Goal: Information Seeking & Learning: Learn about a topic

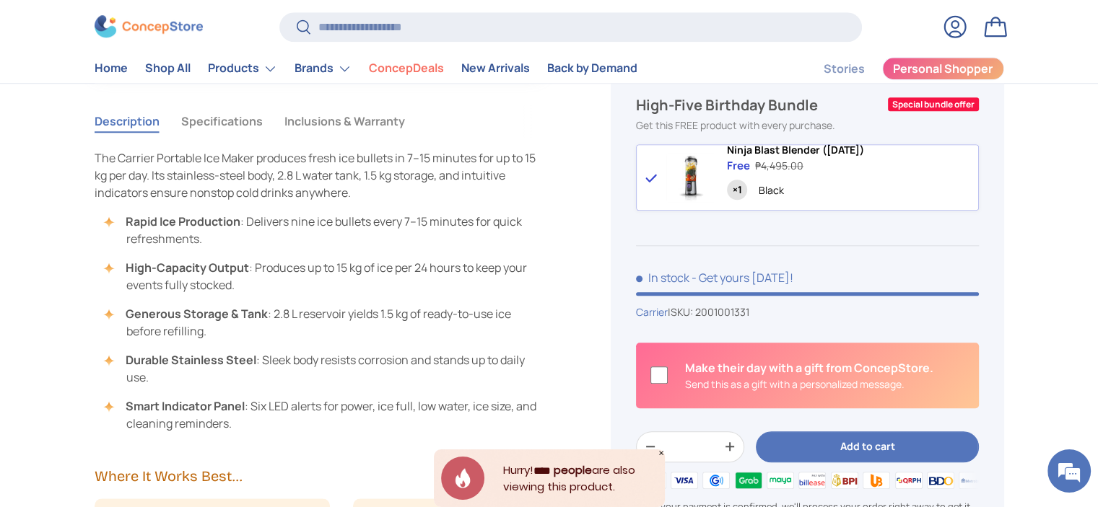
scroll to position [1227, 0]
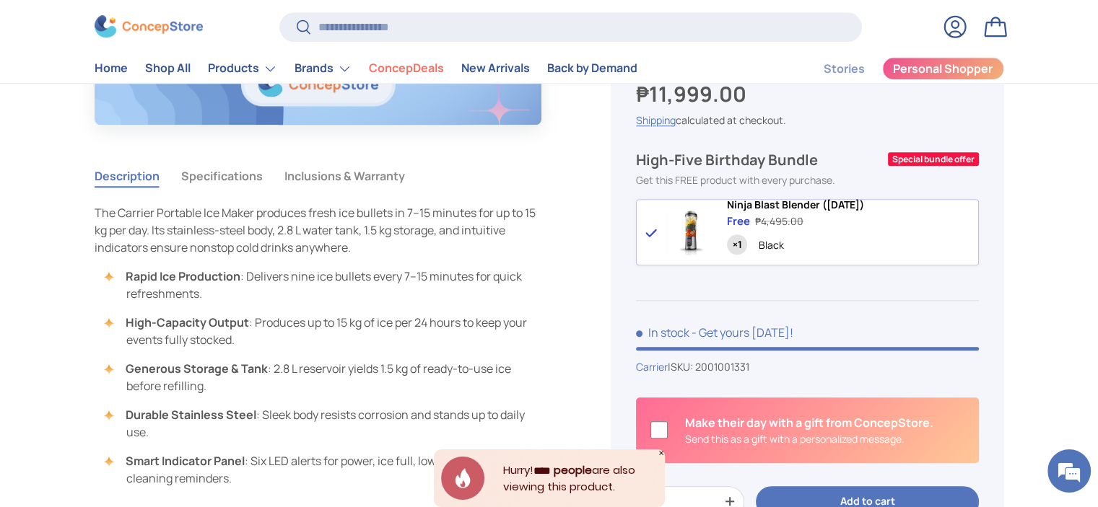
click at [208, 168] on button "Specifications" at bounding box center [222, 176] width 82 height 33
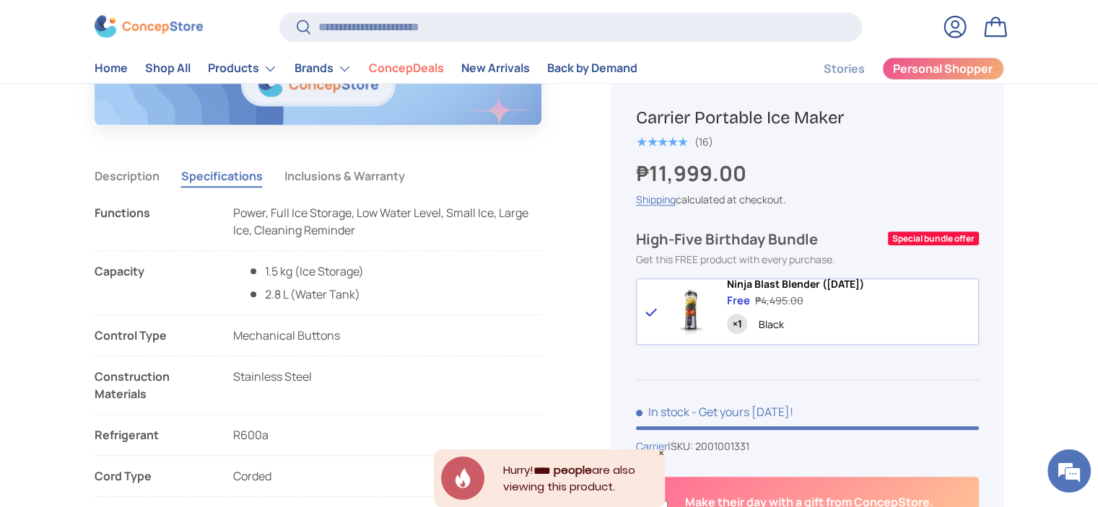
click at [319, 178] on button "Inclusions & Warranty" at bounding box center [344, 176] width 121 height 33
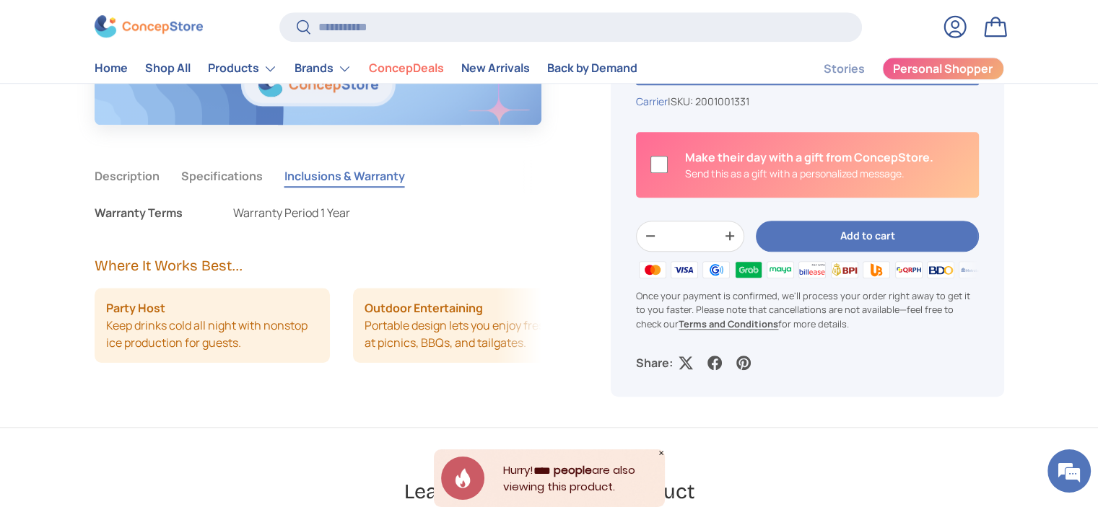
click at [234, 178] on button "Specifications" at bounding box center [222, 176] width 82 height 33
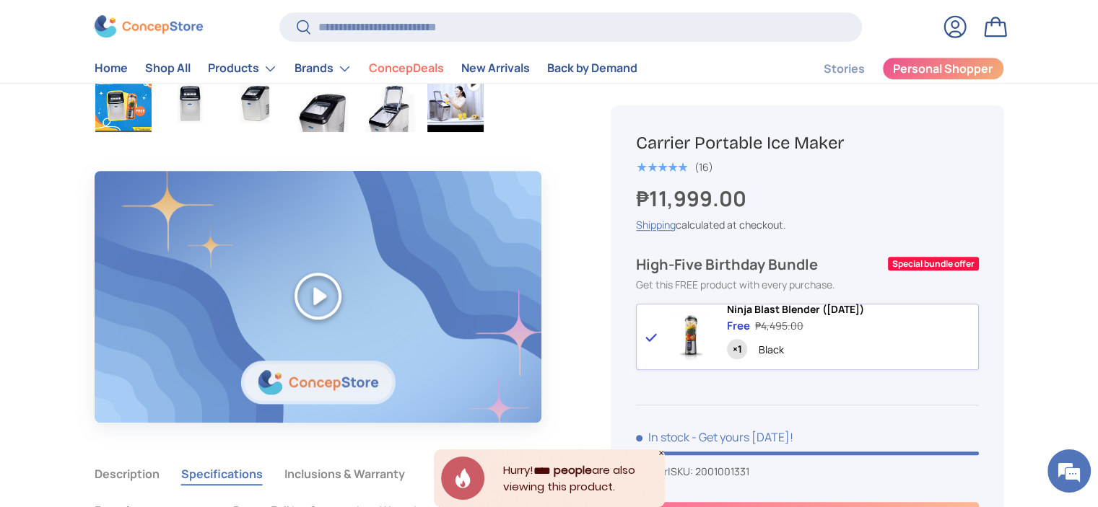
scroll to position [650, 0]
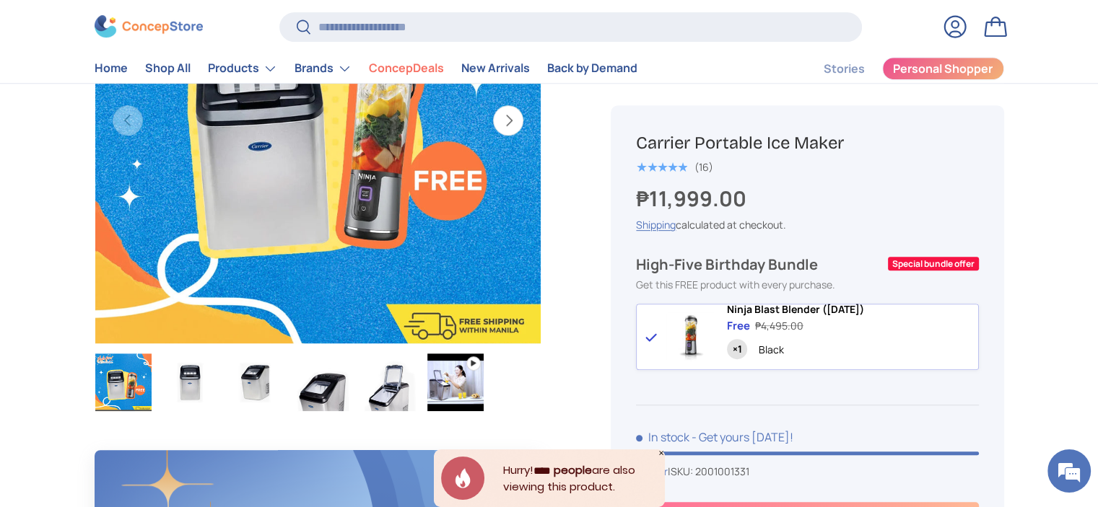
click at [246, 386] on img "Gallery Viewer" at bounding box center [256, 383] width 56 height 58
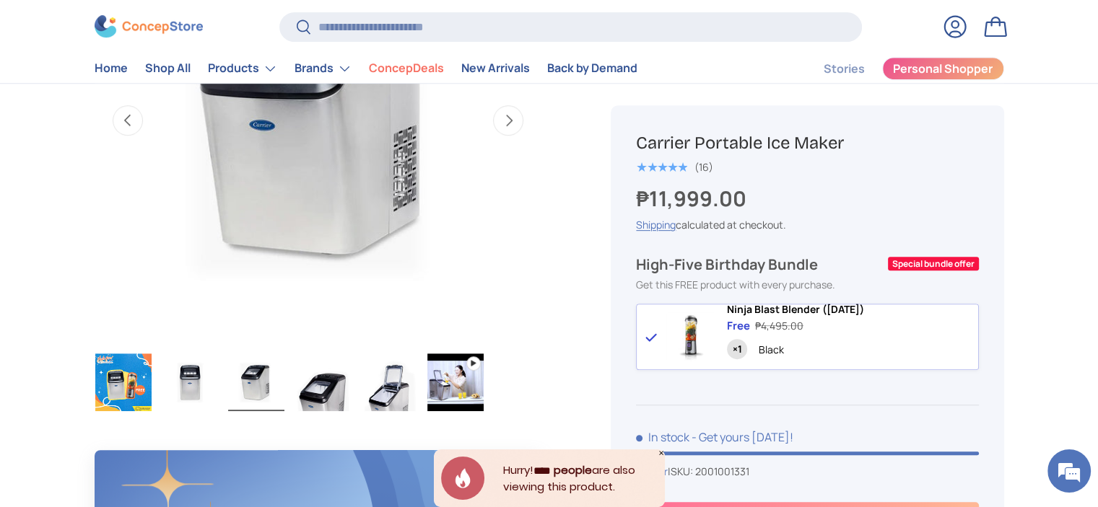
click at [308, 375] on img "Gallery Viewer" at bounding box center [323, 383] width 56 height 58
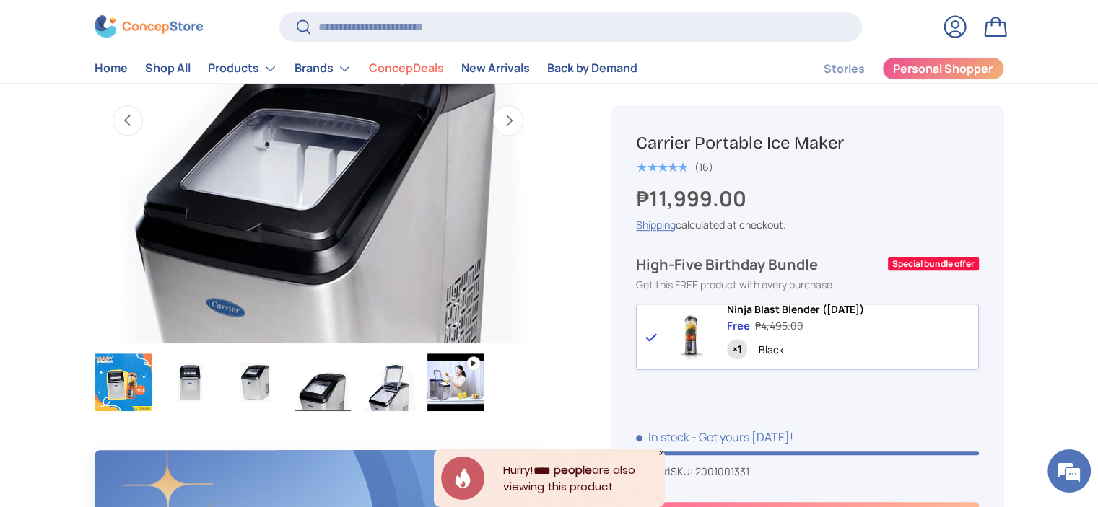
click at [337, 383] on img "Gallery Viewer" at bounding box center [323, 383] width 56 height 58
click at [392, 383] on img "Gallery Viewer" at bounding box center [389, 383] width 56 height 58
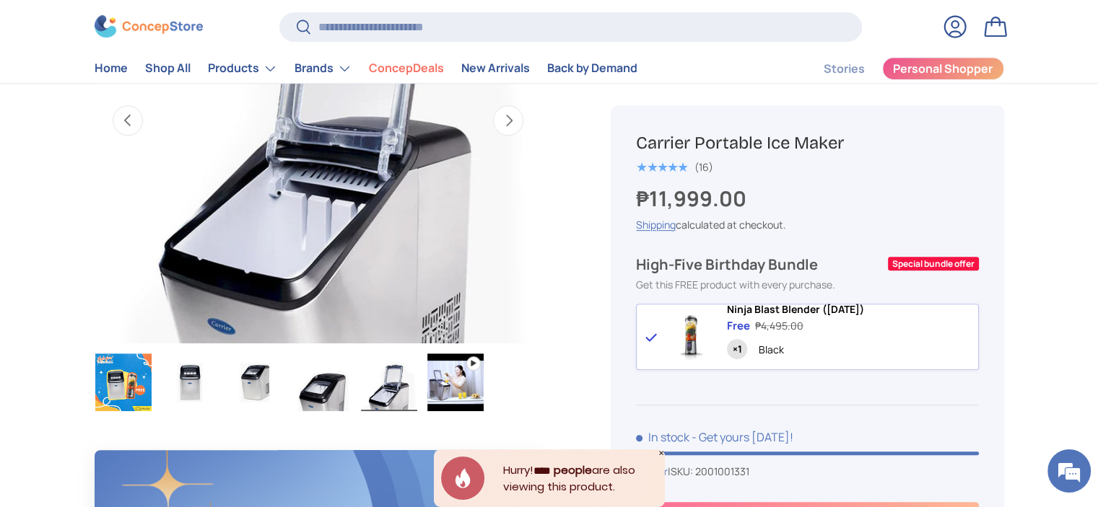
click at [471, 372] on img "Gallery Viewer" at bounding box center [455, 383] width 56 height 58
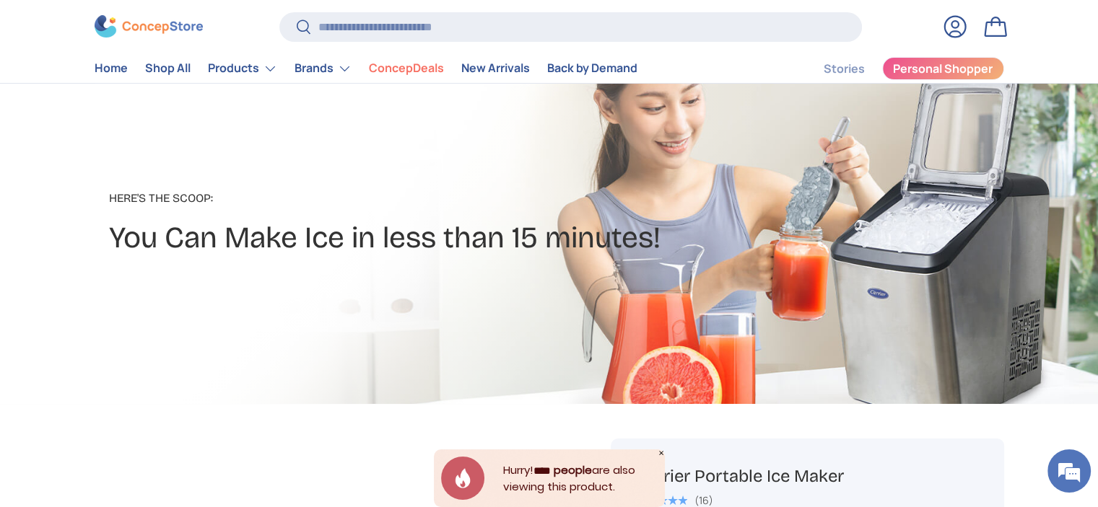
scroll to position [0, 0]
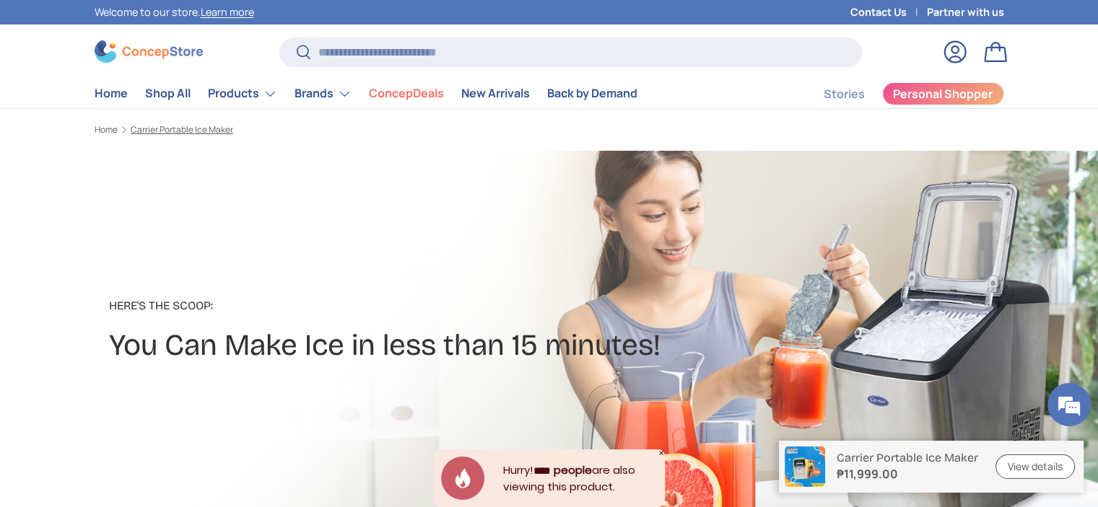
click at [183, 131] on link "Carrier Portable Ice Maker" at bounding box center [182, 130] width 103 height 9
